Goal: Transaction & Acquisition: Download file/media

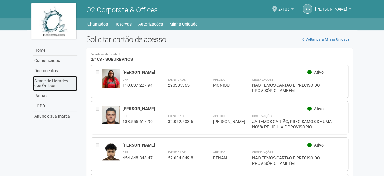
click at [50, 79] on link "Grade de Horários dos Ônibus" at bounding box center [55, 83] width 44 height 15
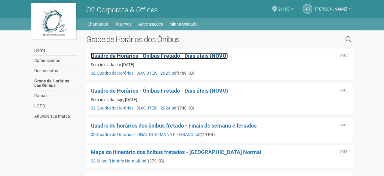
click at [174, 56] on span "Quadro de Horários - Ônibus Fretado - Dias úteis (NOVO)" at bounding box center [159, 56] width 137 height 6
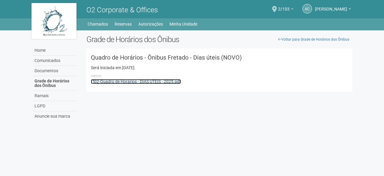
click at [171, 81] on link "02-Quadro de Horários - DIAS ÚTEIS - 2025.pdf" at bounding box center [136, 81] width 90 height 5
